Goal: Complete application form

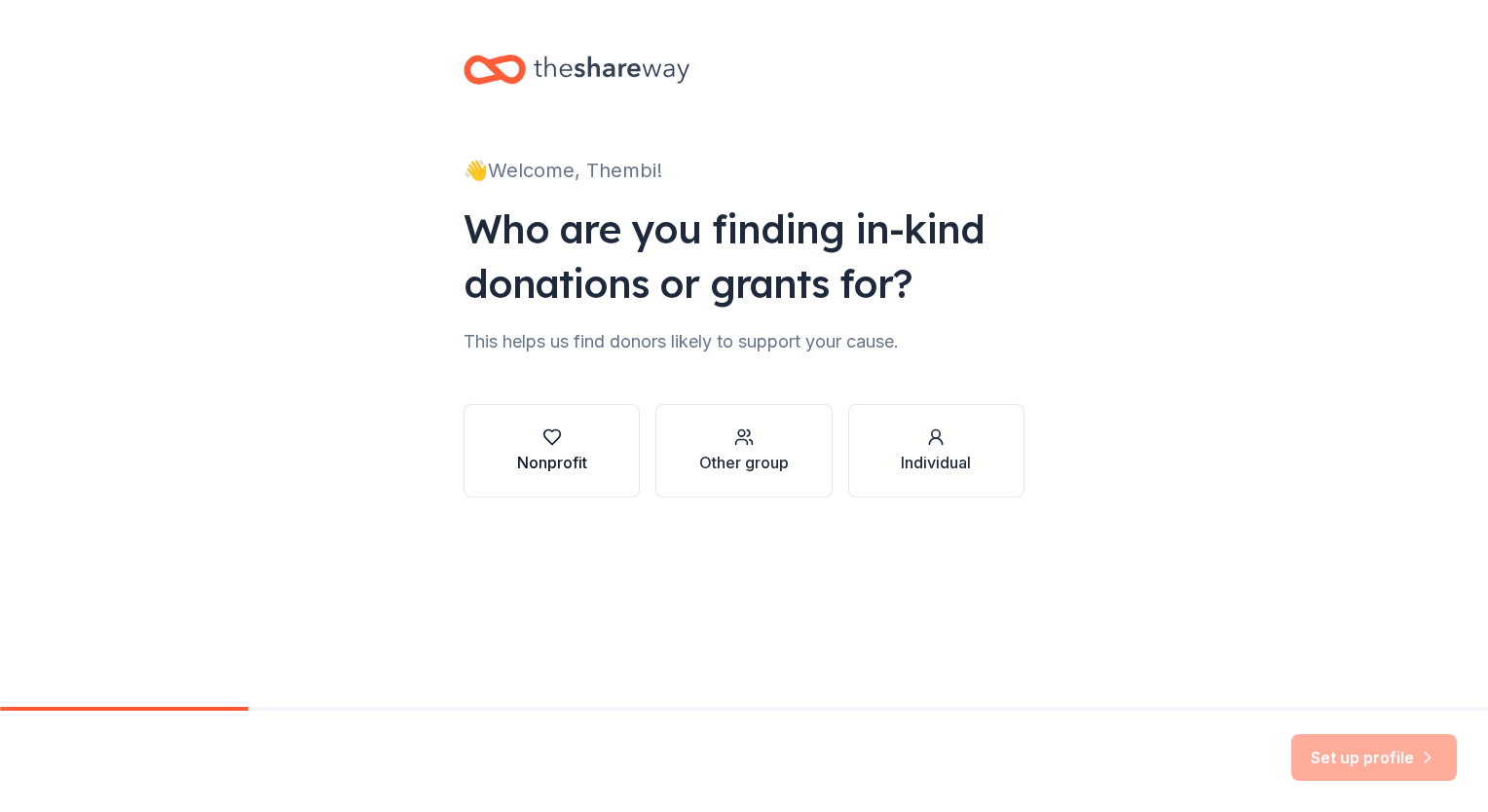
click at [525, 440] on div "button" at bounding box center [552, 437] width 70 height 20
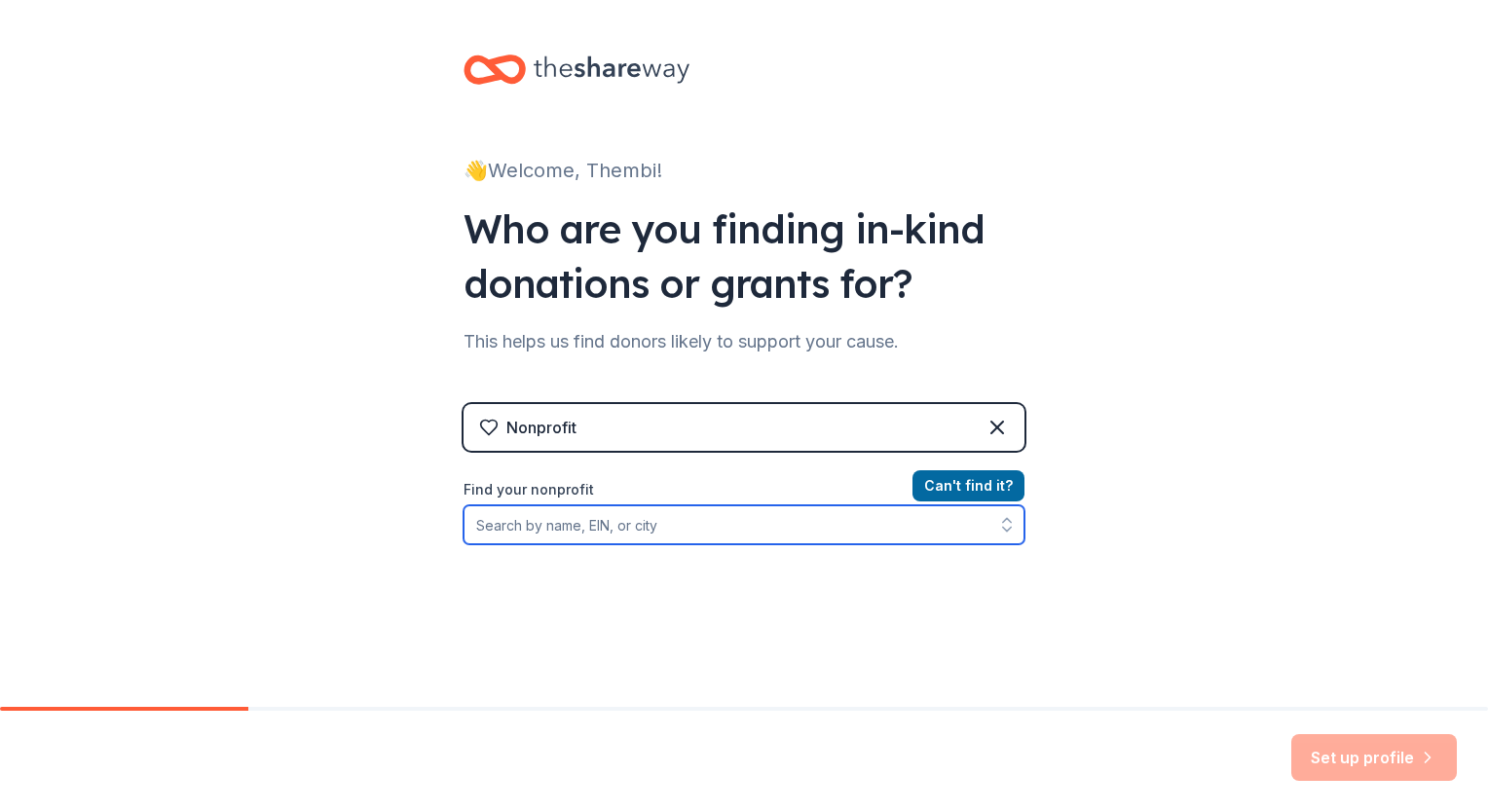
click at [572, 528] on input "Find your nonprofit" at bounding box center [744, 524] width 561 height 39
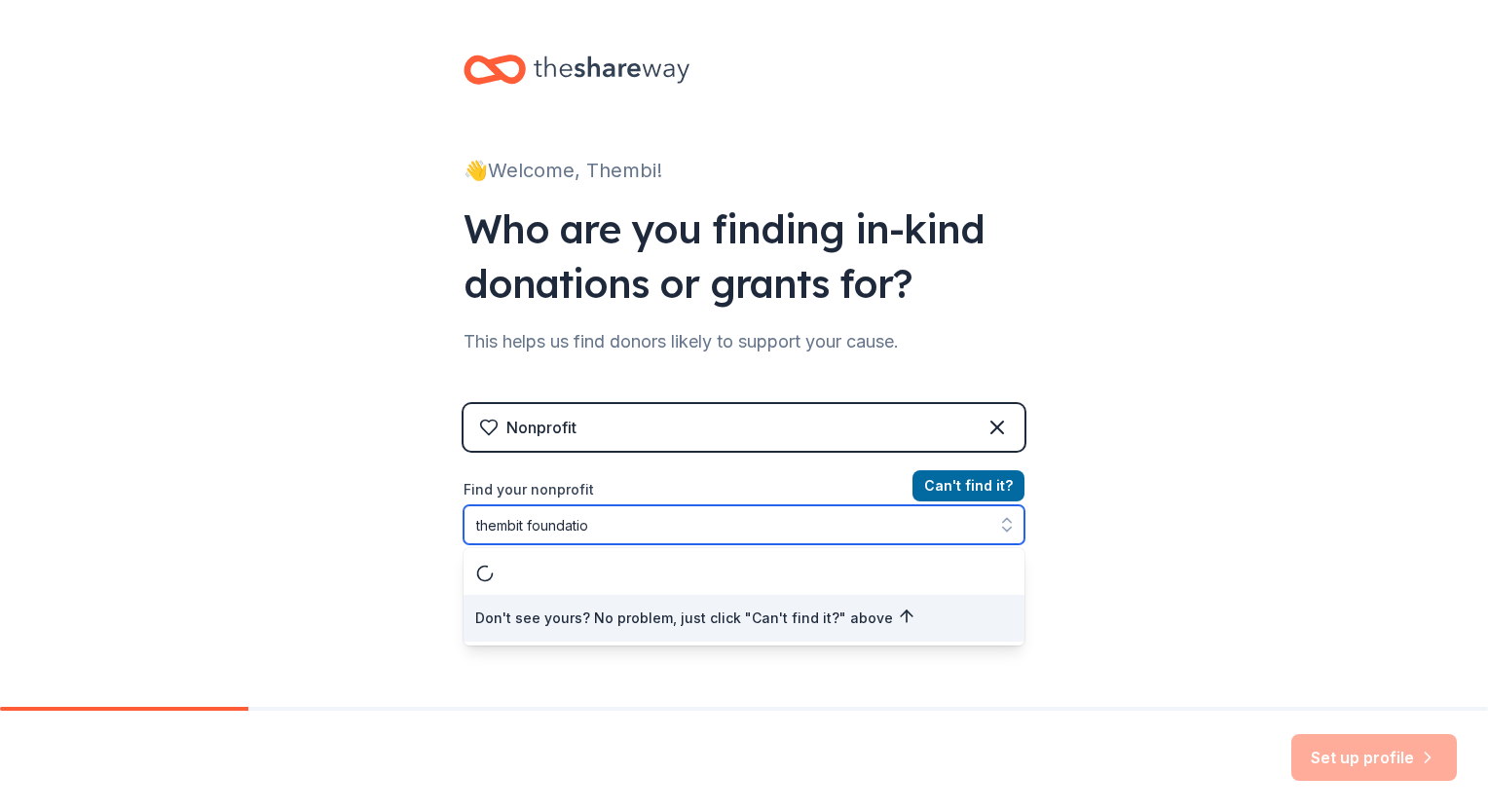
type input "thembit foundation"
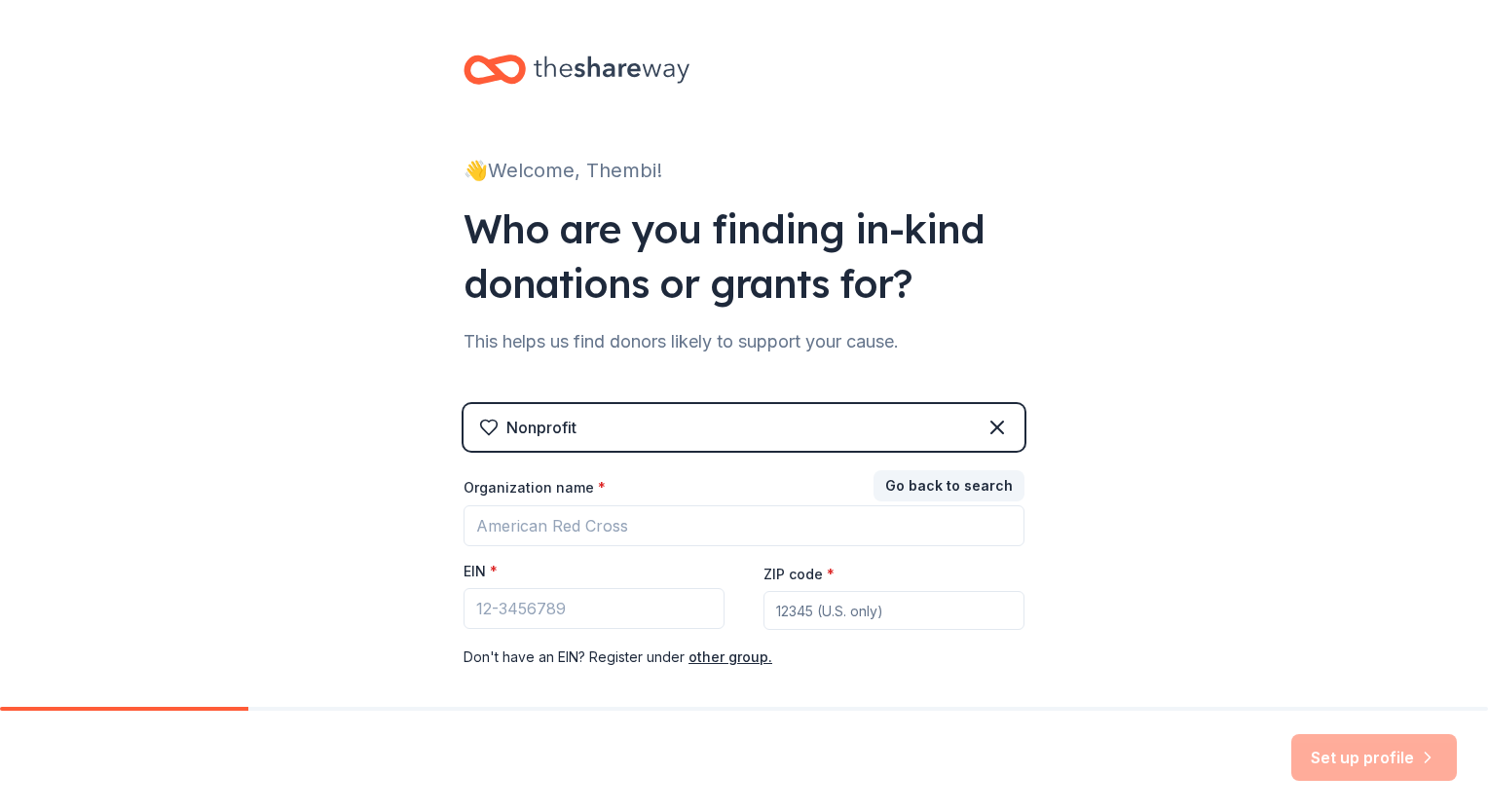
click at [970, 477] on div "Go back to search Organization name * EIN * ZIP code * Don ' t have an EIN? Reg…" at bounding box center [744, 571] width 561 height 194
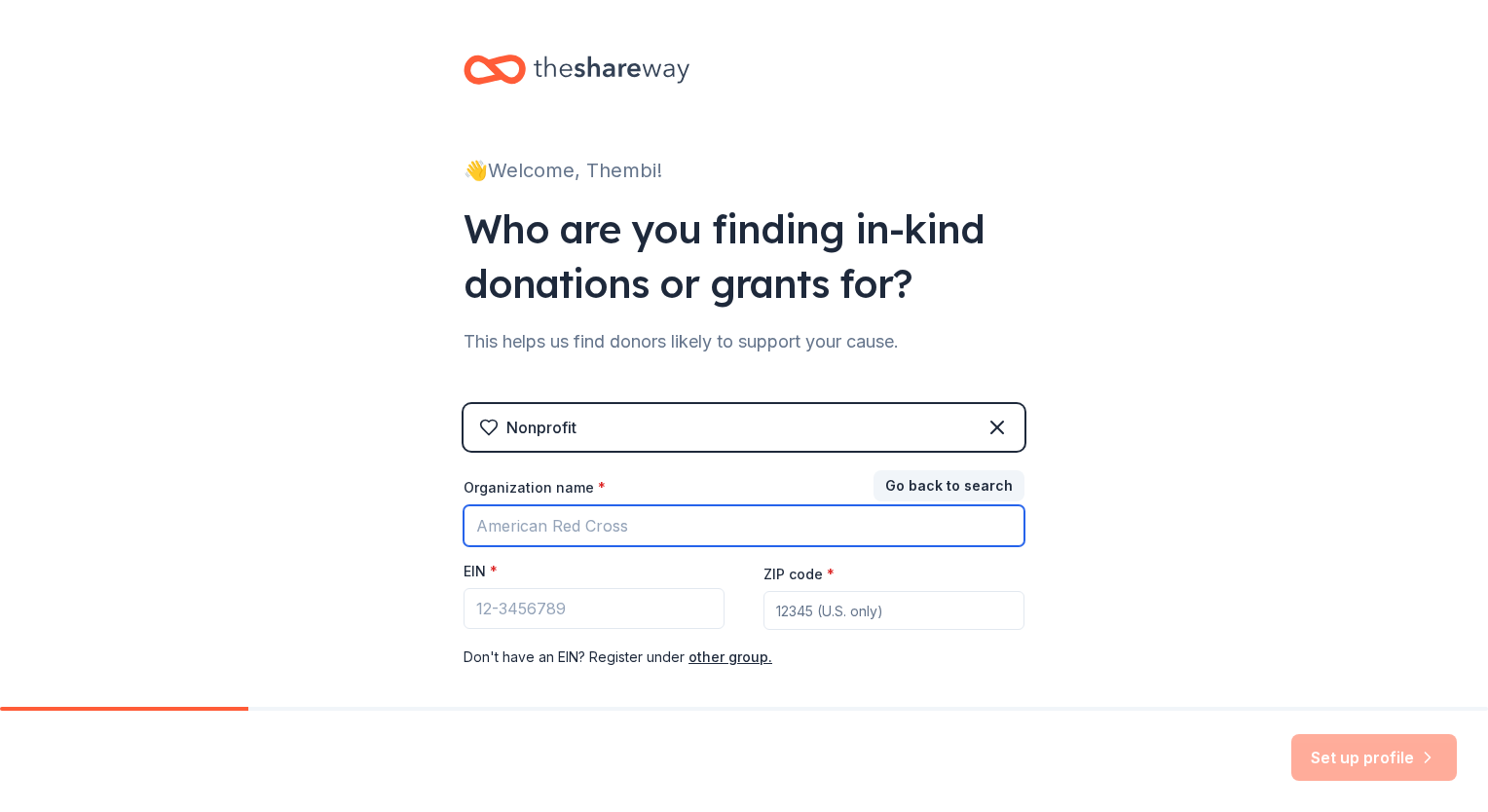
click at [641, 521] on input "Organization name *" at bounding box center [744, 525] width 561 height 41
type input "ThembiT Foundation"
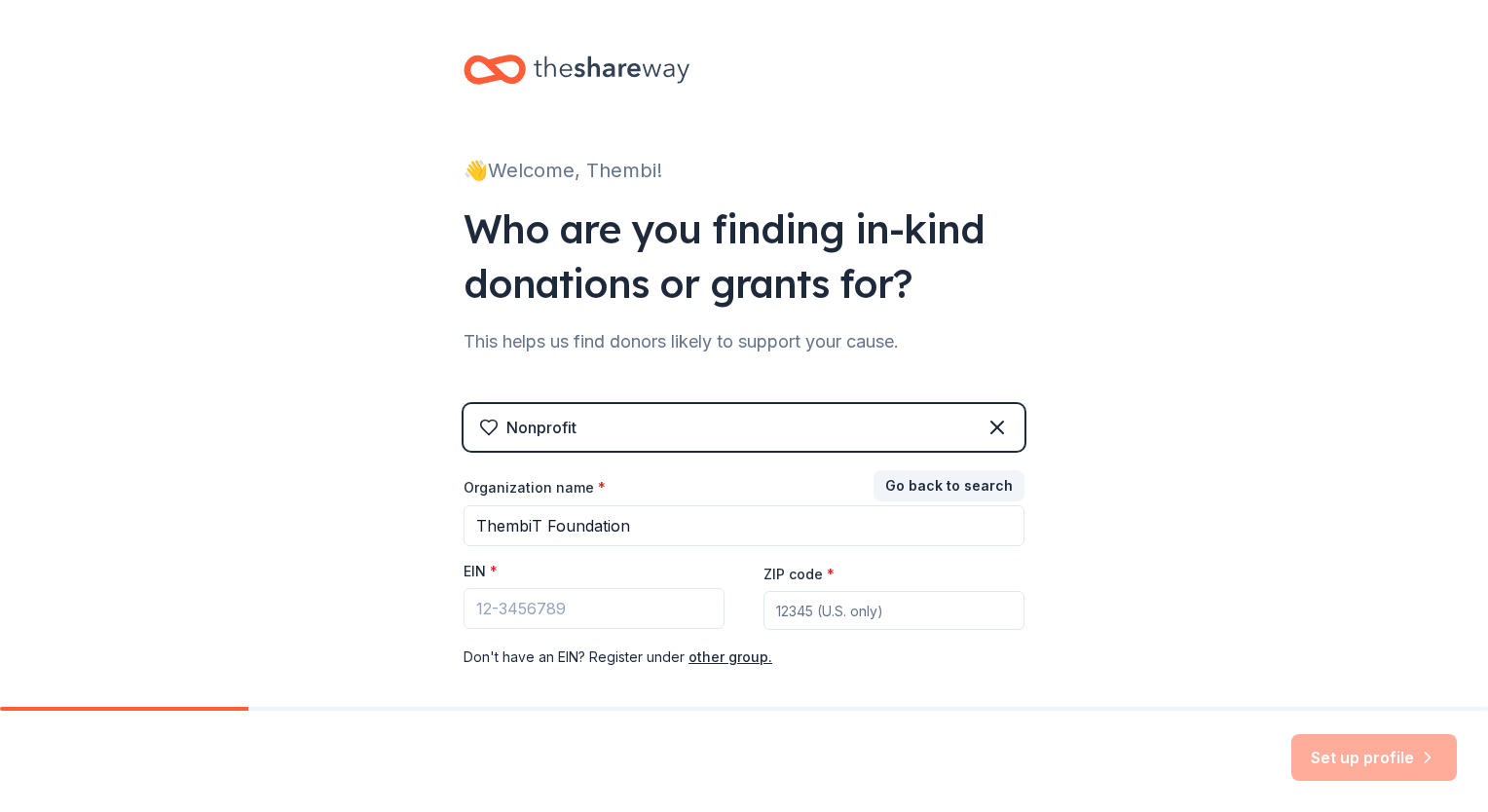
click at [816, 606] on input "ZIP code *" at bounding box center [894, 610] width 261 height 39
type input "+27"
click at [583, 616] on input "EIN *" at bounding box center [594, 608] width 261 height 41
click at [708, 655] on button "other group." at bounding box center [731, 657] width 84 height 23
